Goal: Information Seeking & Learning: Find contact information

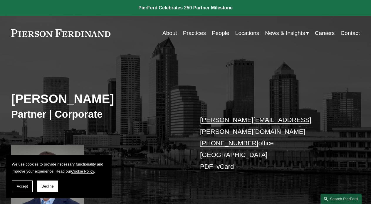
click at [21, 187] on span "Accept" at bounding box center [22, 187] width 11 height 4
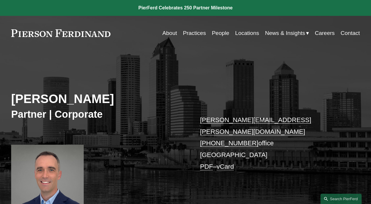
click at [217, 31] on link "People" at bounding box center [220, 33] width 17 height 11
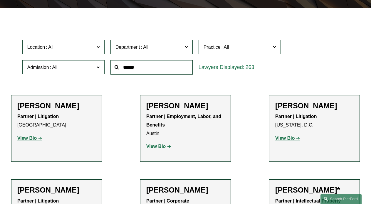
scroll to position [147, 0]
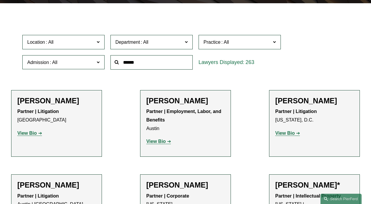
click at [140, 66] on input "text" at bounding box center [152, 62] width 82 height 14
type input "*****"
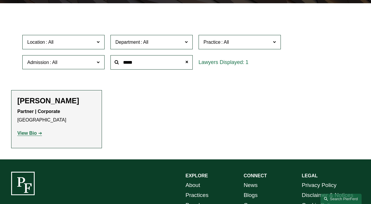
click at [64, 103] on h2 "[PERSON_NAME]" at bounding box center [56, 100] width 78 height 9
click at [28, 132] on strong "View Bio" at bounding box center [26, 133] width 19 height 5
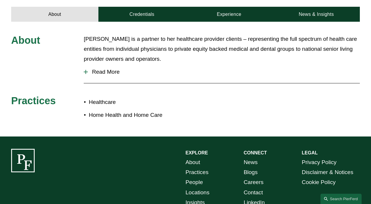
scroll to position [235, 0]
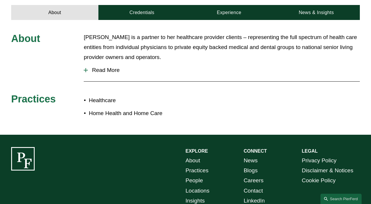
click at [99, 67] on span "Read More" at bounding box center [224, 70] width 272 height 6
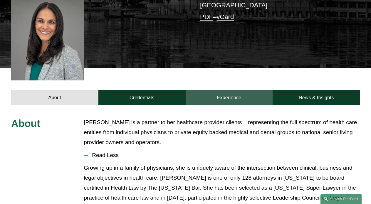
scroll to position [147, 0]
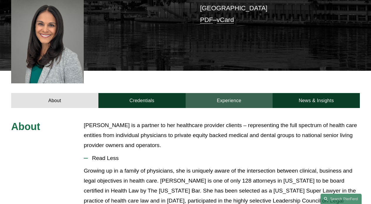
click at [243, 93] on link "Experience" at bounding box center [229, 100] width 87 height 15
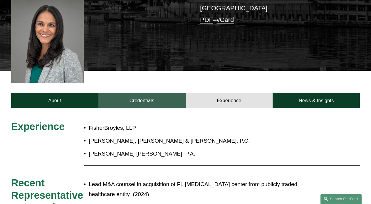
click at [149, 93] on link "Credentials" at bounding box center [141, 100] width 87 height 15
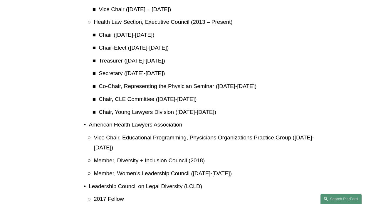
scroll to position [478, 0]
